Goal: Task Accomplishment & Management: Manage account settings

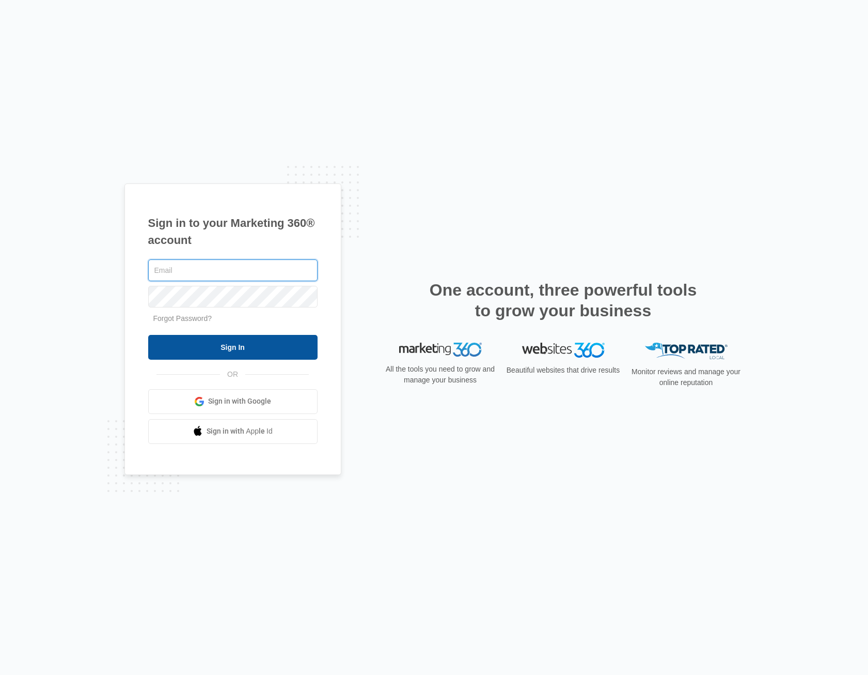
type input "[EMAIL_ADDRESS][DOMAIN_NAME]"
click at [251, 349] on input "Sign In" at bounding box center [232, 347] width 169 height 25
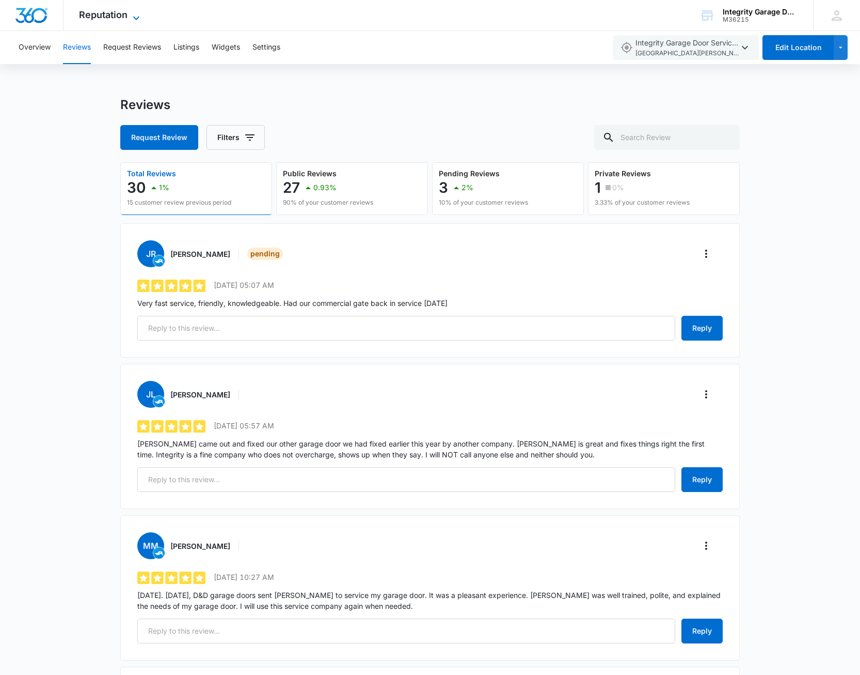
click at [136, 14] on icon at bounding box center [136, 18] width 12 height 12
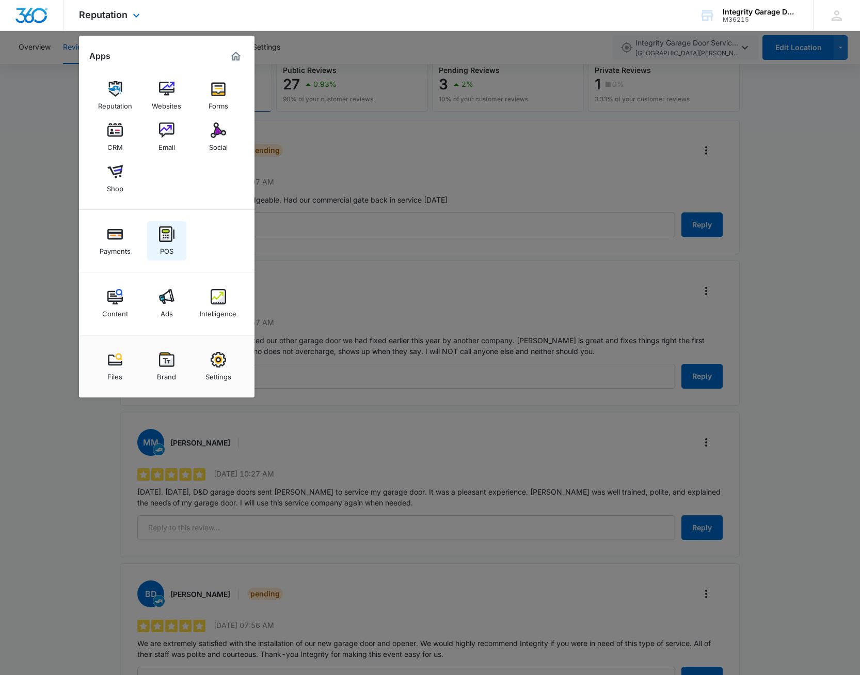
scroll to position [52, 0]
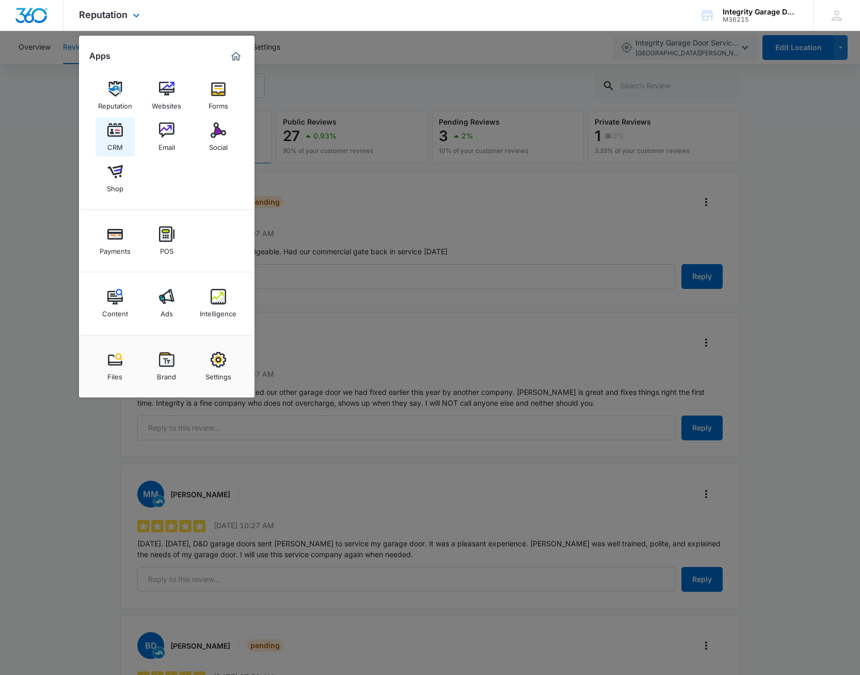
click at [124, 136] on link "CRM" at bounding box center [115, 136] width 39 height 39
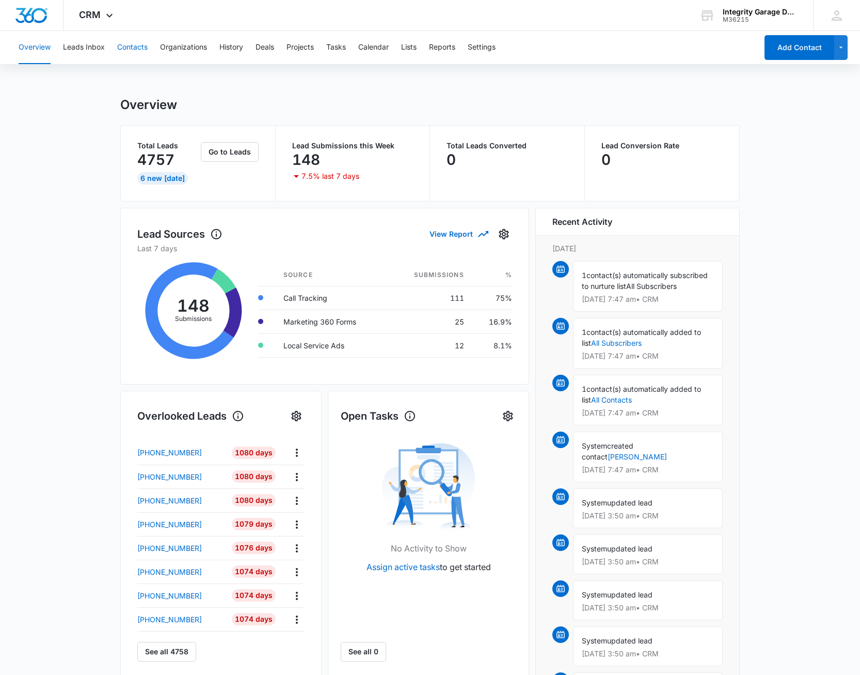
click at [126, 53] on button "Contacts" at bounding box center [132, 47] width 30 height 33
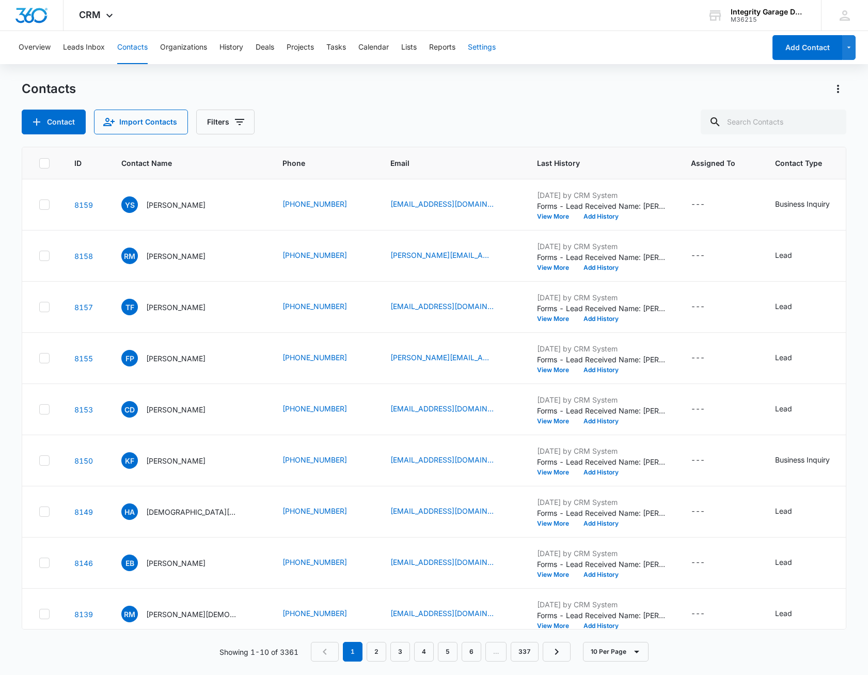
click at [474, 54] on button "Settings" at bounding box center [482, 47] width 28 height 33
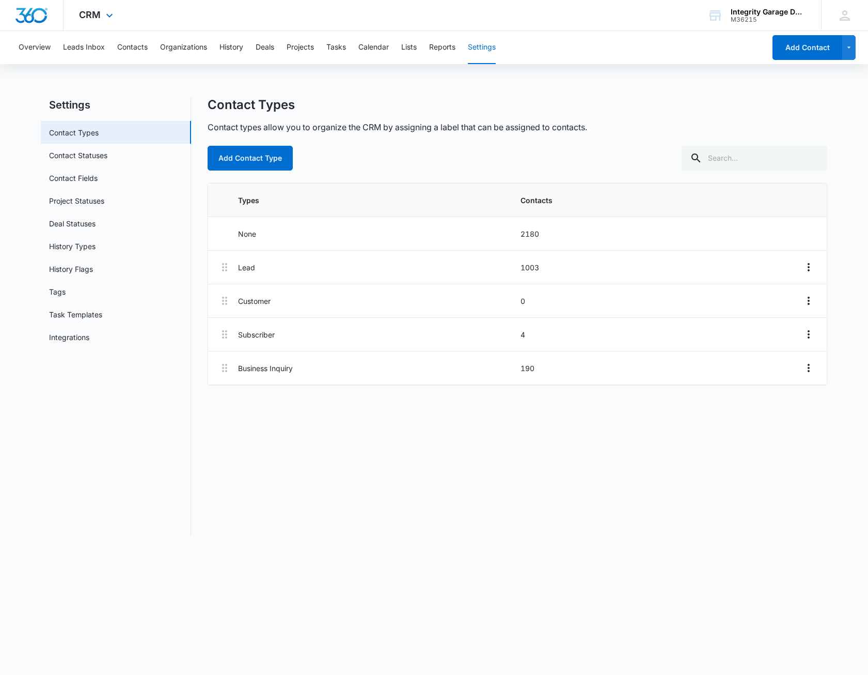
click at [101, 18] on div "CRM Apps Reputation Websites Forms CRM Email Social Shop Payments POS Content A…" at bounding box center [98, 15] width 68 height 30
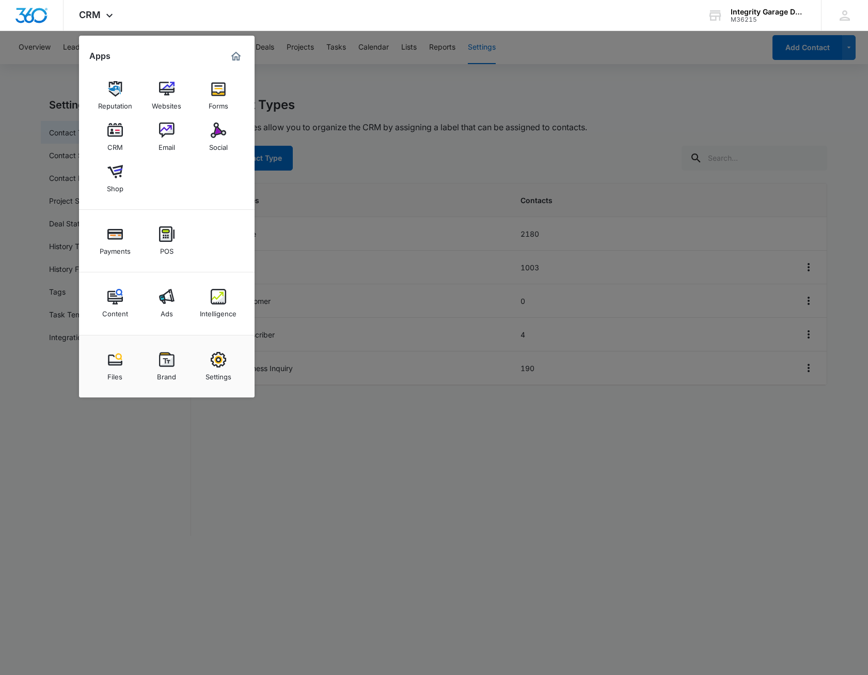
click at [313, 70] on div at bounding box center [434, 337] width 868 height 675
